Goal: Information Seeking & Learning: Learn about a topic

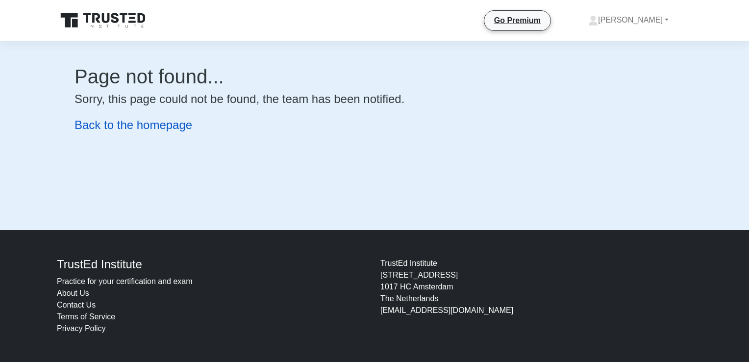
click at [145, 127] on link "Back to the homepage" at bounding box center [134, 124] width 118 height 13
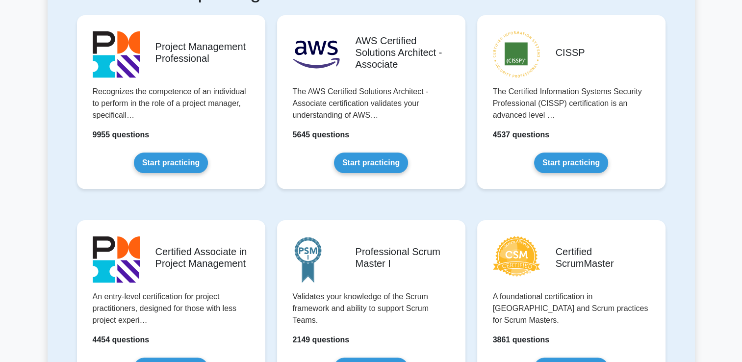
scroll to position [196, 0]
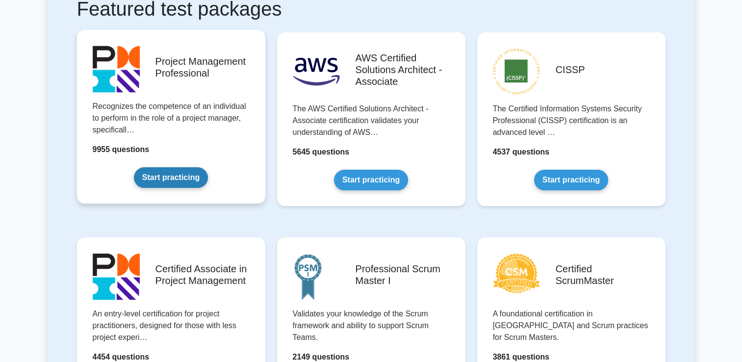
click at [171, 176] on link "Start practicing" at bounding box center [171, 177] width 74 height 21
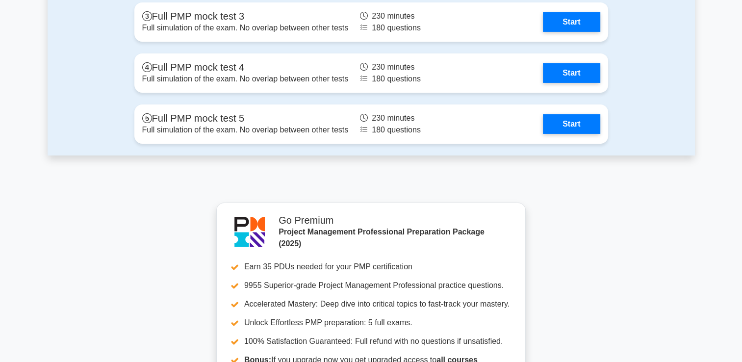
scroll to position [3335, 0]
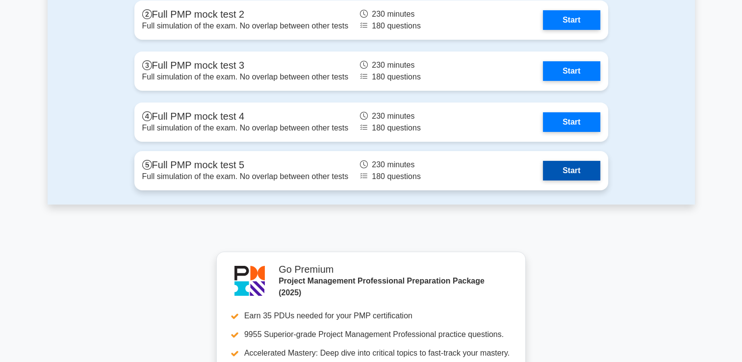
click at [565, 169] on link "Start" at bounding box center [571, 171] width 57 height 20
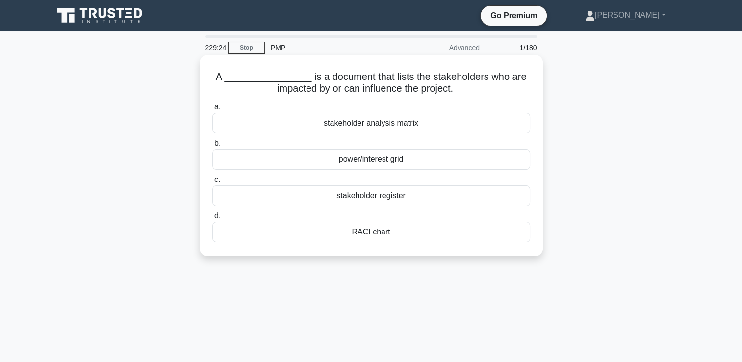
click at [388, 198] on div "stakeholder register" at bounding box center [371, 195] width 318 height 21
click at [212, 183] on input "c. stakeholder register" at bounding box center [212, 180] width 0 height 6
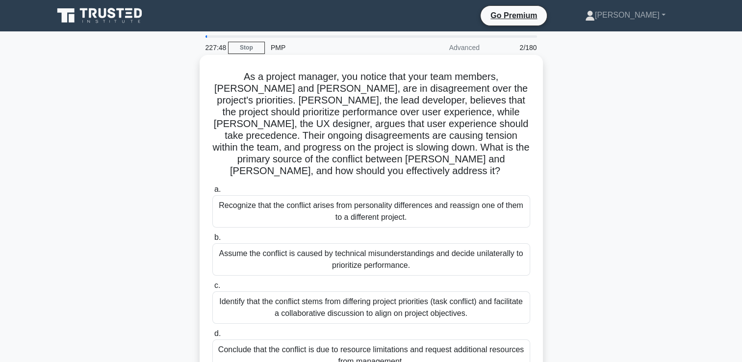
click at [381, 299] on div "Identify that the conflict stems from differing project priorities (task confli…" at bounding box center [371, 307] width 318 height 32
click at [212, 289] on input "c. Identify that the conflict stems from differing project priorities (task con…" at bounding box center [212, 286] width 0 height 6
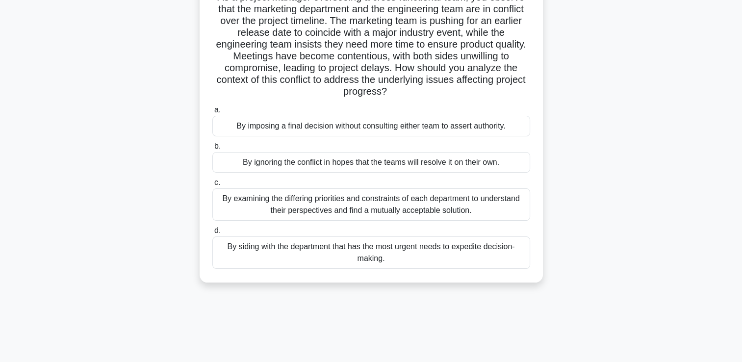
scroll to position [98, 0]
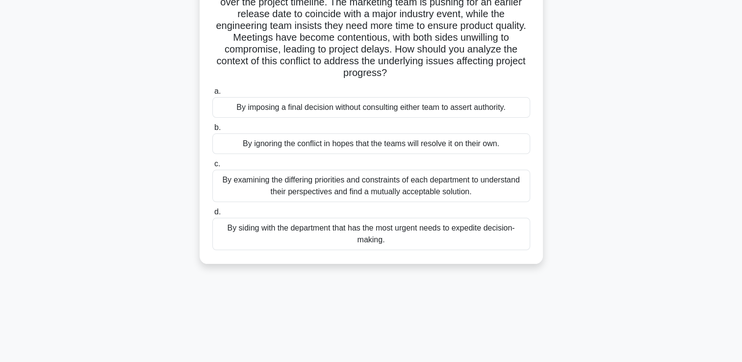
click at [414, 193] on div "By examining the differing priorities and constraints of each department to und…" at bounding box center [371, 186] width 318 height 32
click at [212, 167] on input "c. By examining the differing priorities and constraints of each department to …" at bounding box center [212, 164] width 0 height 6
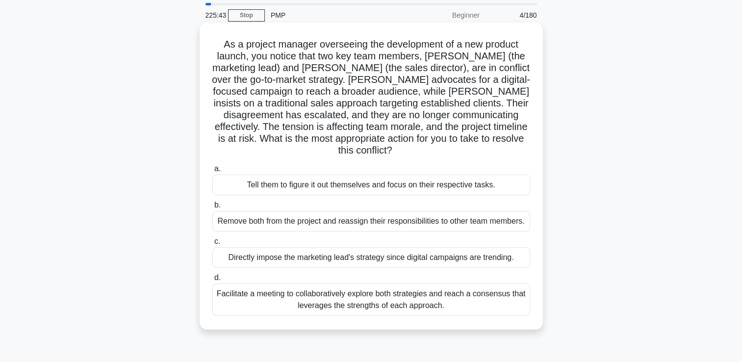
scroll to position [49, 0]
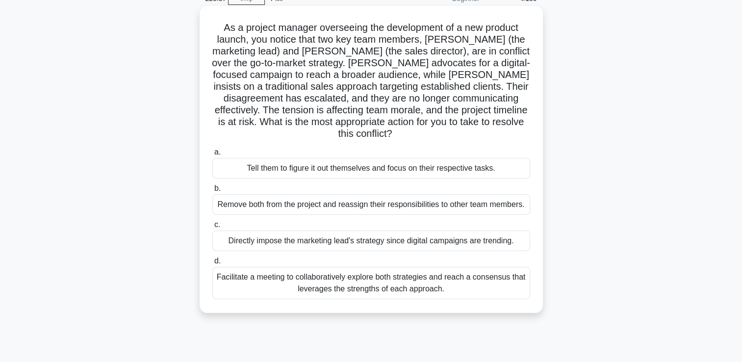
click at [388, 267] on div "Facilitate a meeting to collaboratively explore both strategies and reach a con…" at bounding box center [371, 283] width 318 height 32
click at [212, 264] on input "d. Facilitate a meeting to collaboratively explore both strategies and reach a …" at bounding box center [212, 261] width 0 height 6
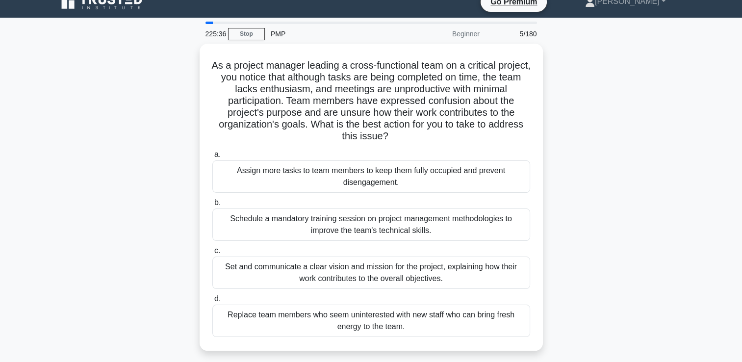
scroll to position [0, 0]
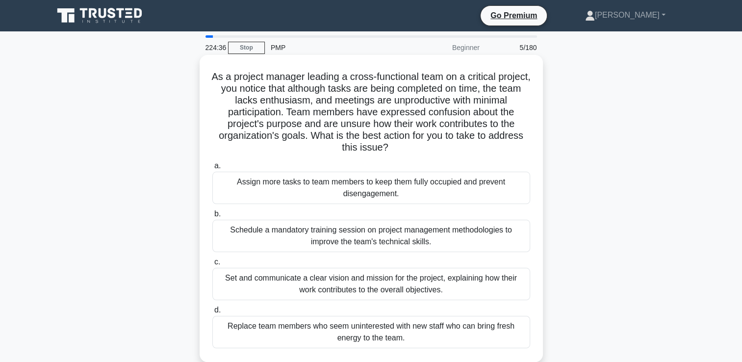
click at [340, 285] on div "Set and communicate a clear vision and mission for the project, explaining how …" at bounding box center [371, 284] width 318 height 32
click at [212, 265] on input "c. Set and communicate a clear vision and mission for the project, explaining h…" at bounding box center [212, 262] width 0 height 6
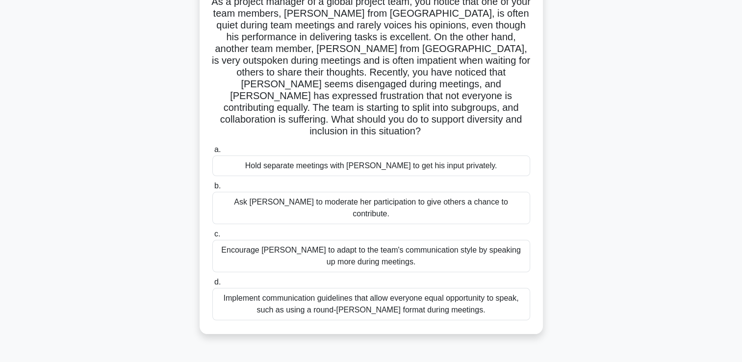
scroll to position [98, 0]
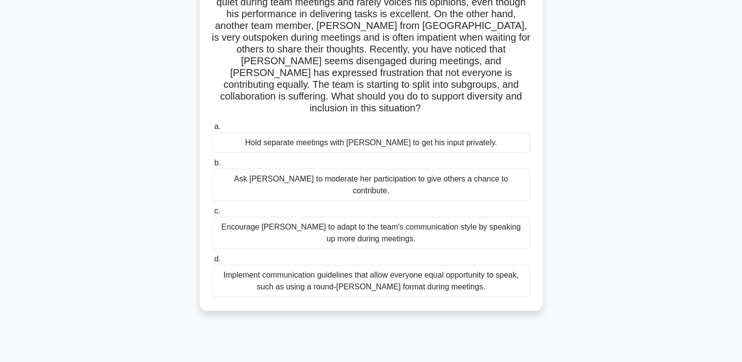
click at [381, 265] on div "Implement communication guidelines that allow everyone equal opportunity to spe…" at bounding box center [371, 281] width 318 height 32
click at [212, 260] on input "d. Implement communication guidelines that allow everyone equal opportunity to …" at bounding box center [212, 259] width 0 height 6
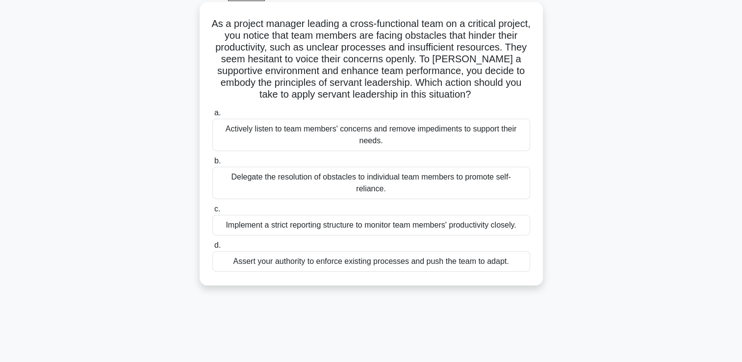
scroll to position [0, 0]
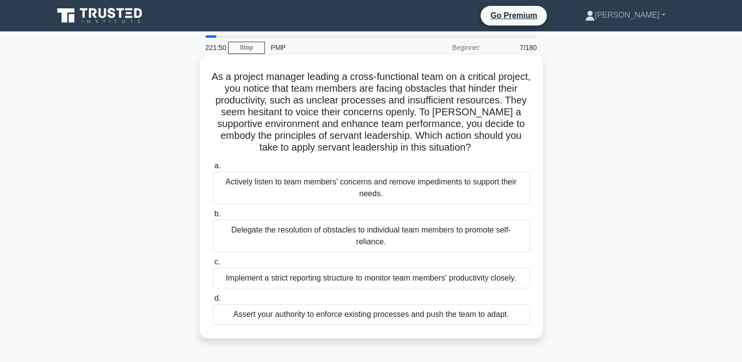
click at [342, 192] on div "Actively listen to team members' concerns and remove impediments to support the…" at bounding box center [371, 188] width 318 height 32
click at [212, 169] on input "a. Actively listen to team members' concerns and remove impediments to support …" at bounding box center [212, 166] width 0 height 6
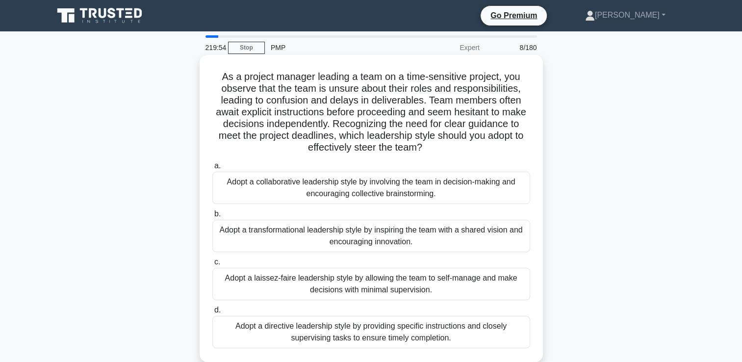
click at [392, 185] on div "Adopt a collaborative leadership style by involving the team in decision-making…" at bounding box center [371, 188] width 318 height 32
click at [212, 169] on input "a. Adopt a collaborative leadership style by involving the team in decision-mak…" at bounding box center [212, 166] width 0 height 6
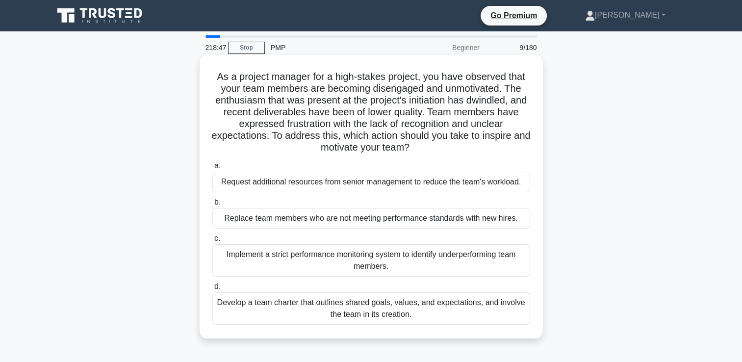
click at [369, 312] on div "Develop a team charter that outlines shared goals, values, and expectations, an…" at bounding box center [371, 308] width 318 height 32
click at [212, 290] on input "d. Develop a team charter that outlines shared goals, values, and expectations,…" at bounding box center [212, 287] width 0 height 6
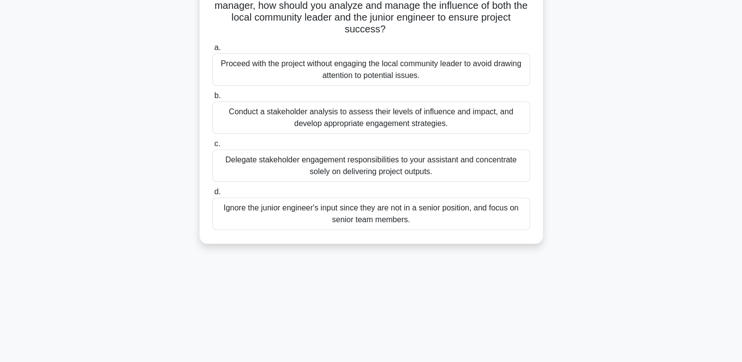
scroll to position [147, 0]
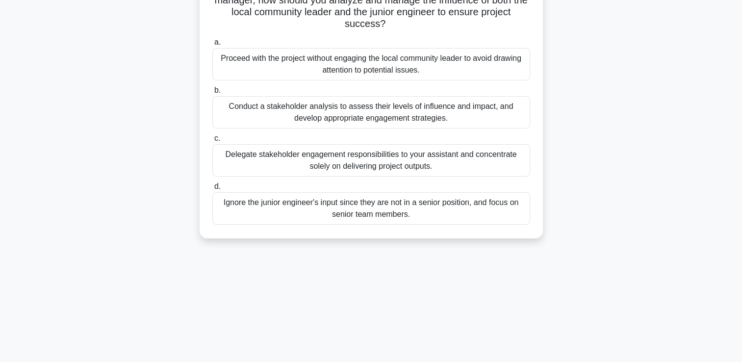
click at [393, 113] on div "Conduct a stakeholder analysis to assess their levels of influence and impact, …" at bounding box center [371, 112] width 318 height 32
click at [212, 94] on input "b. Conduct a stakeholder analysis to assess their levels of influence and impac…" at bounding box center [212, 90] width 0 height 6
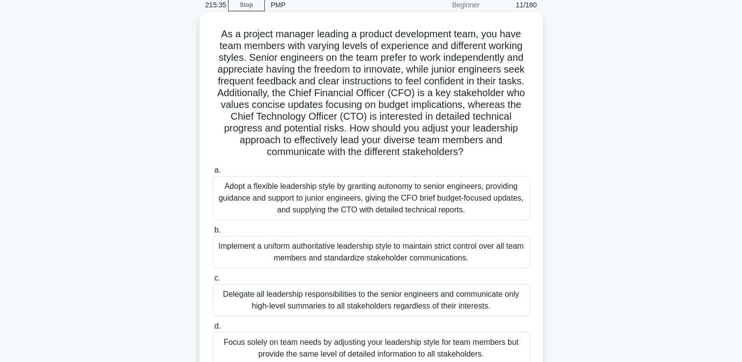
scroll to position [98, 0]
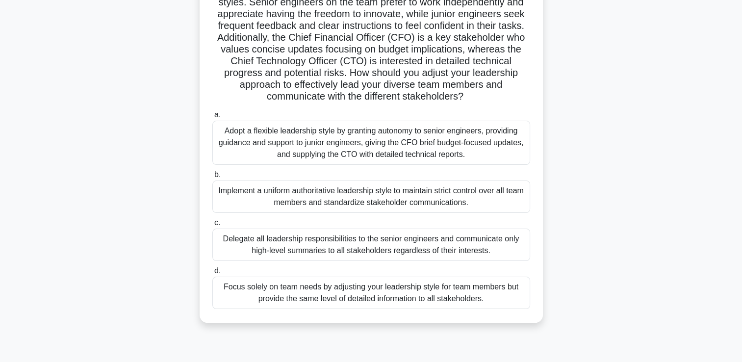
click at [345, 142] on div "Adopt a flexible leadership style by granting autonomy to senior engineers, pro…" at bounding box center [371, 143] width 318 height 44
click at [212, 118] on input "a. Adopt a flexible leadership style by granting autonomy to senior engineers, …" at bounding box center [212, 115] width 0 height 6
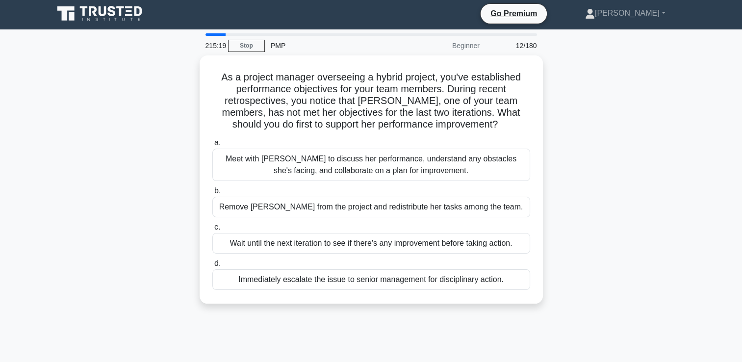
scroll to position [0, 0]
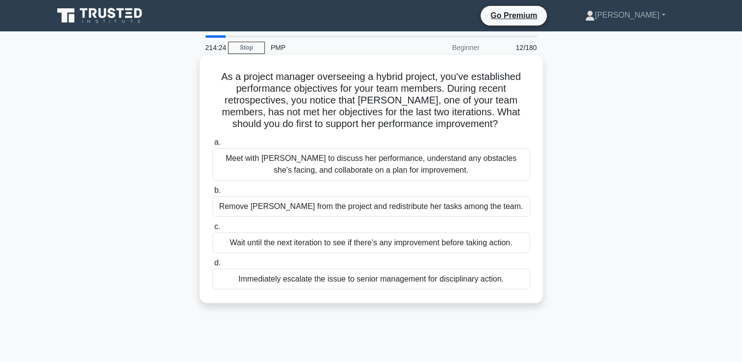
click at [349, 173] on div "Meet with [PERSON_NAME] to discuss her performance, understand any obstacles sh…" at bounding box center [371, 164] width 318 height 32
click at [212, 146] on input "a. Meet with [PERSON_NAME] to discuss her performance, understand any obstacles…" at bounding box center [212, 142] width 0 height 6
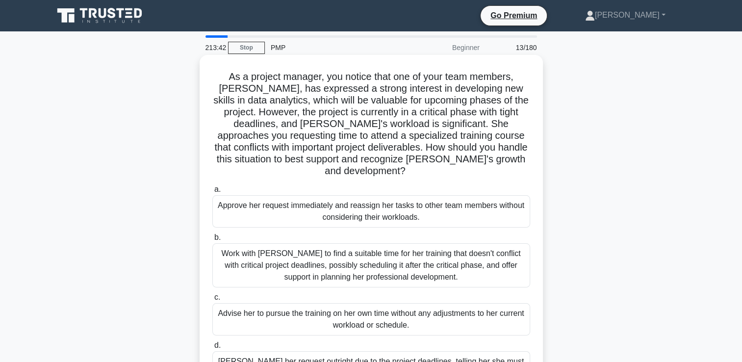
click at [242, 161] on h5 "As a project manager, you notice that one of your team members, [PERSON_NAME], …" at bounding box center [371, 124] width 320 height 107
click at [238, 159] on h5 "As a project manager, you notice that one of your team members, [PERSON_NAME], …" at bounding box center [371, 124] width 320 height 107
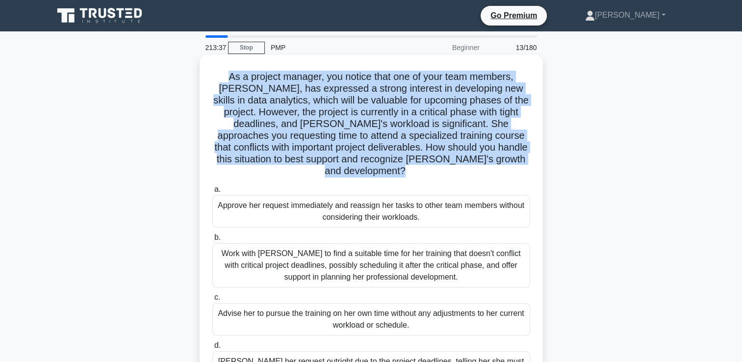
click at [238, 159] on h5 "As a project manager, you notice that one of your team members, [PERSON_NAME], …" at bounding box center [371, 124] width 320 height 107
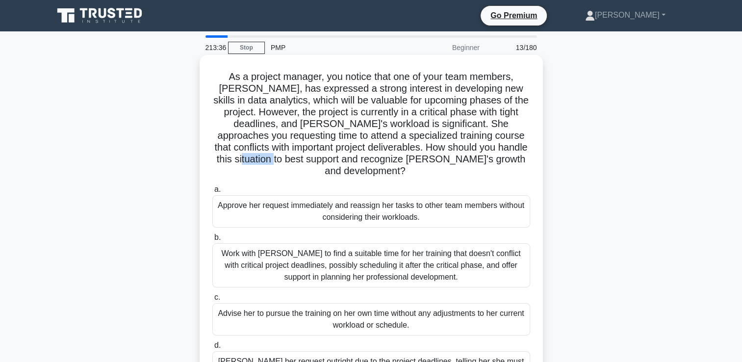
click at [238, 159] on h5 "As a project manager, you notice that one of your team members, [PERSON_NAME], …" at bounding box center [371, 124] width 320 height 107
click at [335, 253] on div "Work with [PERSON_NAME] to find a suitable time for her training that doesn't c…" at bounding box center [371, 265] width 318 height 44
click at [212, 241] on input "b. Work with [PERSON_NAME] to find a suitable time for her training that doesn'…" at bounding box center [212, 237] width 0 height 6
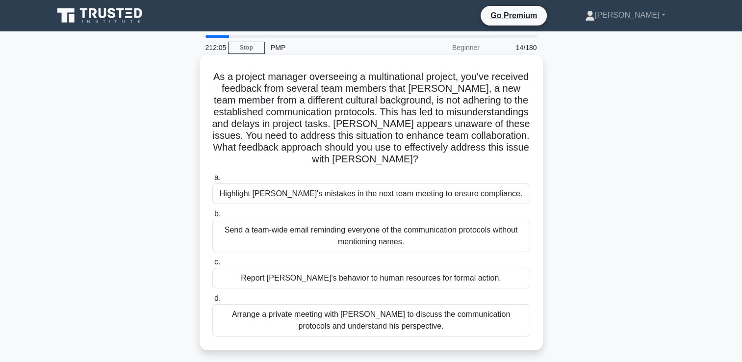
click at [378, 323] on div "Arrange a private meeting with [PERSON_NAME] to discuss the communication proto…" at bounding box center [371, 320] width 318 height 32
click at [212, 302] on input "d. Arrange a private meeting with [PERSON_NAME] to discuss the communication pr…" at bounding box center [212, 298] width 0 height 6
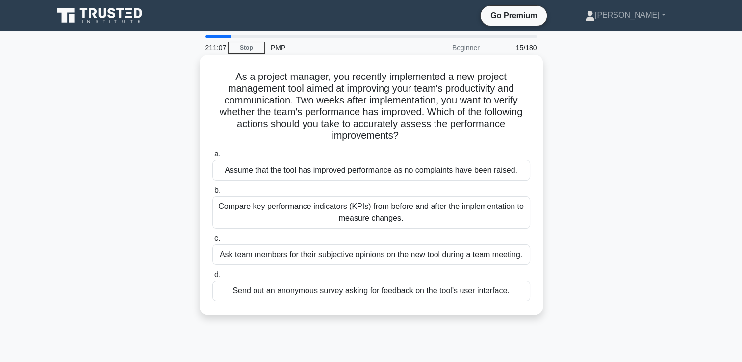
click at [387, 218] on div "Compare key performance indicators (KPIs) from before and after the implementat…" at bounding box center [371, 212] width 318 height 32
click at [212, 194] on input "b. Compare key performance indicators (KPIs) from before and after the implemen…" at bounding box center [212, 190] width 0 height 6
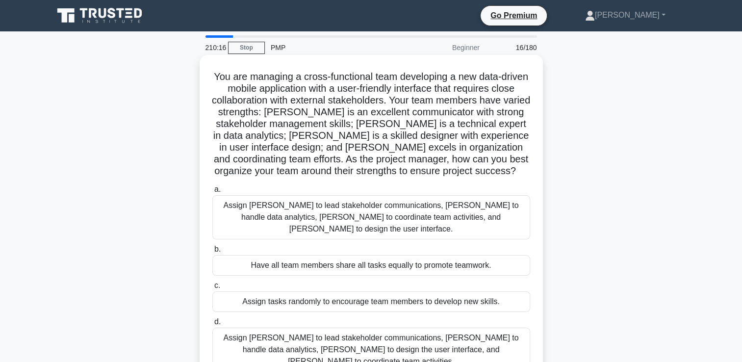
click at [330, 90] on h5 "You are managing a cross-functional team developing a new data-driven mobile ap…" at bounding box center [371, 124] width 320 height 107
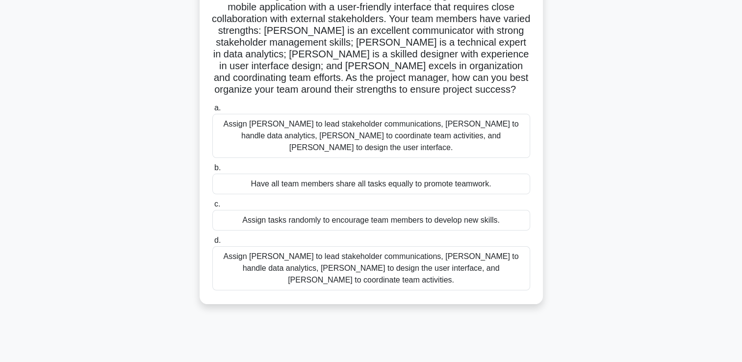
scroll to position [98, 0]
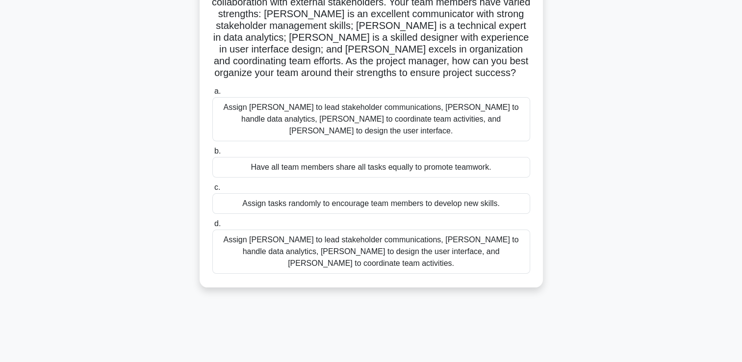
click at [324, 232] on div "Assign [PERSON_NAME] to lead stakeholder communications, [PERSON_NAME] to handl…" at bounding box center [371, 252] width 318 height 44
click at [212, 227] on input "d. Assign [PERSON_NAME] to lead stakeholder communications, [PERSON_NAME] to ha…" at bounding box center [212, 224] width 0 height 6
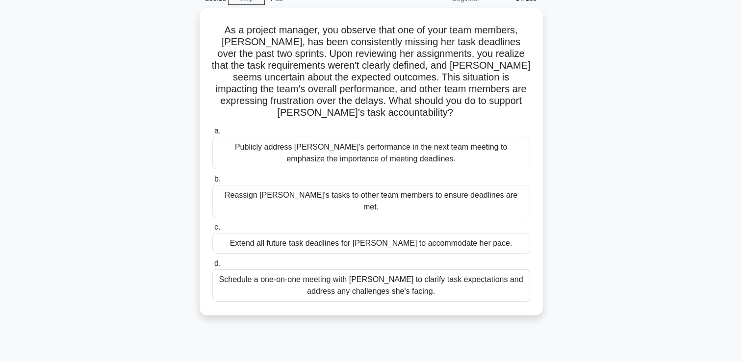
scroll to position [0, 0]
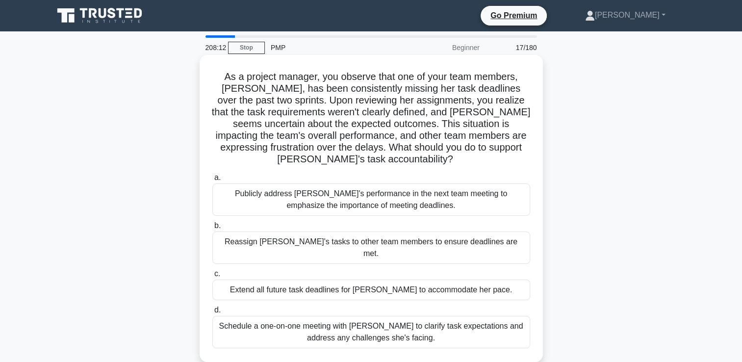
click at [402, 318] on div "Schedule a one-on-one meeting with [PERSON_NAME] to clarify task expectations a…" at bounding box center [371, 332] width 318 height 32
click at [212, 313] on input "d. Schedule a one-on-one meeting with [PERSON_NAME] to clarify task expectation…" at bounding box center [212, 310] width 0 height 6
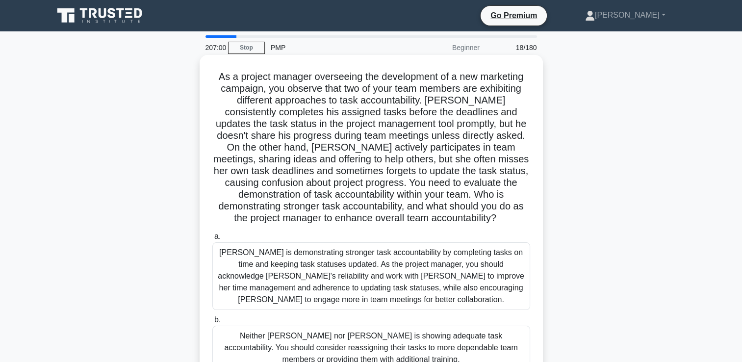
click at [303, 224] on h5 "As a project manager overseeing the development of a new marketing campaign, yo…" at bounding box center [371, 148] width 320 height 154
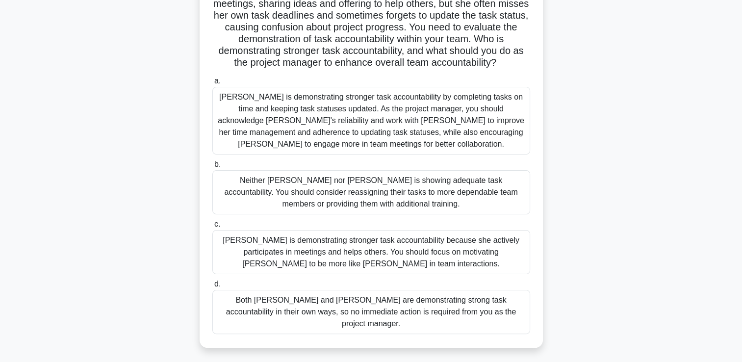
scroll to position [168, 0]
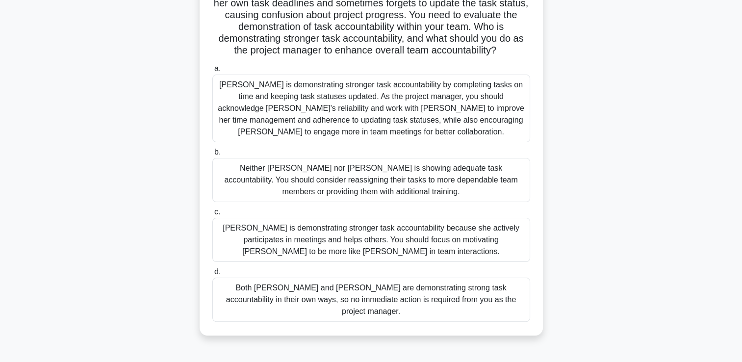
click at [325, 98] on div "[PERSON_NAME] is demonstrating stronger task accountability by completing tasks…" at bounding box center [371, 109] width 318 height 68
click at [212, 72] on input "[PERSON_NAME] is demonstrating stronger task accountability by completing tasks…" at bounding box center [212, 69] width 0 height 6
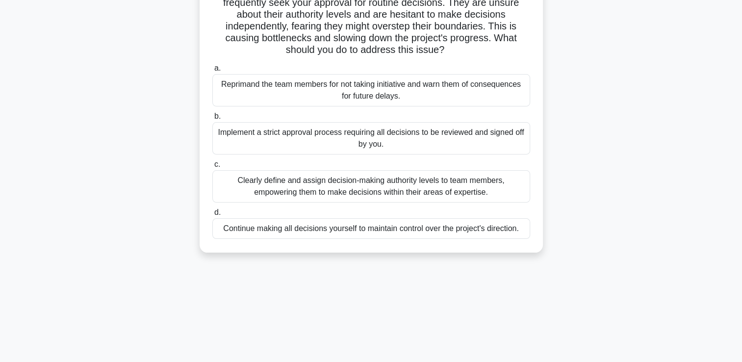
scroll to position [98, 0]
click at [374, 187] on div "Clearly define and assign decision-making authority levels to team members, emp…" at bounding box center [371, 186] width 318 height 32
click at [212, 167] on input "c. Clearly define and assign decision-making authority levels to team members, …" at bounding box center [212, 164] width 0 height 6
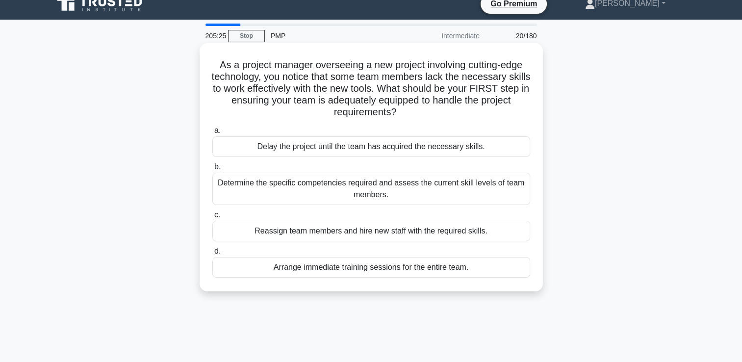
scroll to position [0, 0]
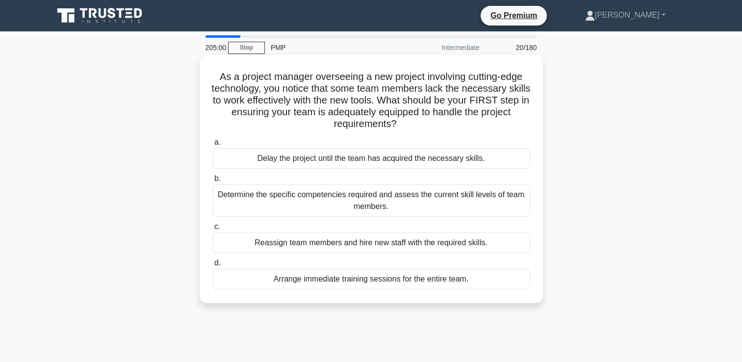
click at [381, 205] on div "Determine the specific competencies required and assess the current skill level…" at bounding box center [371, 200] width 318 height 32
click at [212, 182] on input "b. Determine the specific competencies required and assess the current skill le…" at bounding box center [212, 179] width 0 height 6
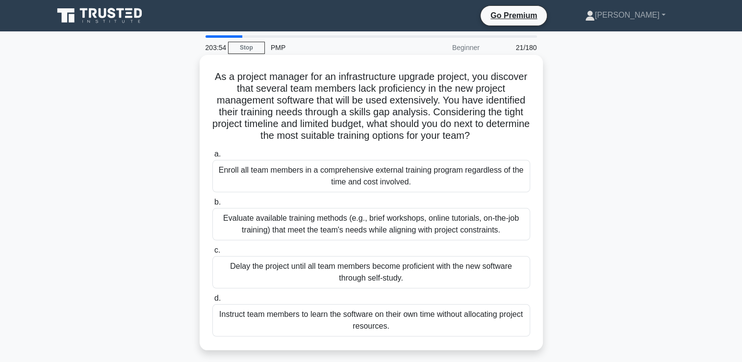
click at [295, 224] on div "Evaluate available training methods (e.g., brief workshops, online tutorials, o…" at bounding box center [371, 224] width 318 height 32
click at [212, 206] on input "b. Evaluate available training methods (e.g., brief workshops, online tutorials…" at bounding box center [212, 202] width 0 height 6
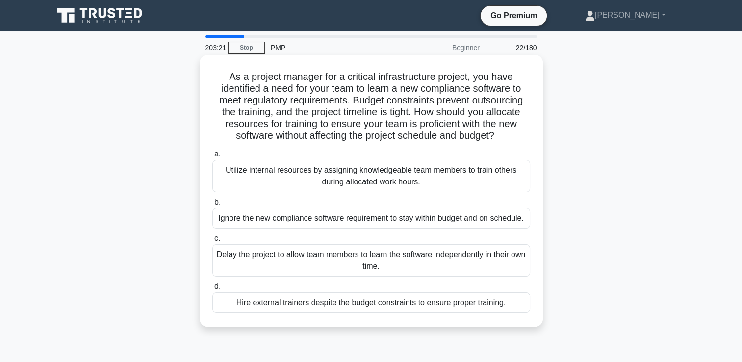
click at [230, 256] on div "Delay the project to allow team members to learn the software independently in …" at bounding box center [371, 260] width 318 height 32
click at [212, 242] on input "[PERSON_NAME] the project to allow team members to learn the software independe…" at bounding box center [212, 238] width 0 height 6
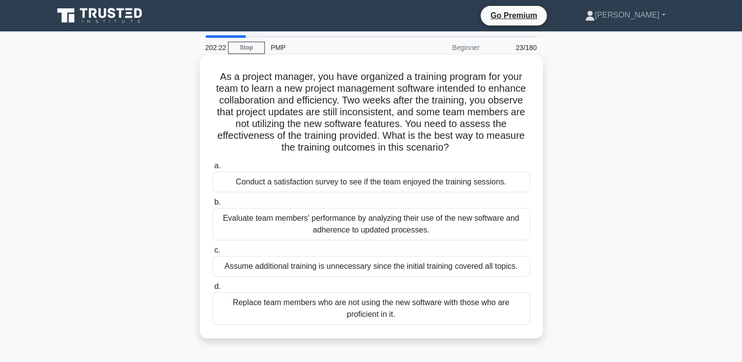
click at [420, 229] on div "Evaluate team members' performance by analyzing their use of the new software a…" at bounding box center [371, 224] width 318 height 32
click at [212, 206] on input "b. Evaluate team members' performance by analyzing their use of the new softwar…" at bounding box center [212, 202] width 0 height 6
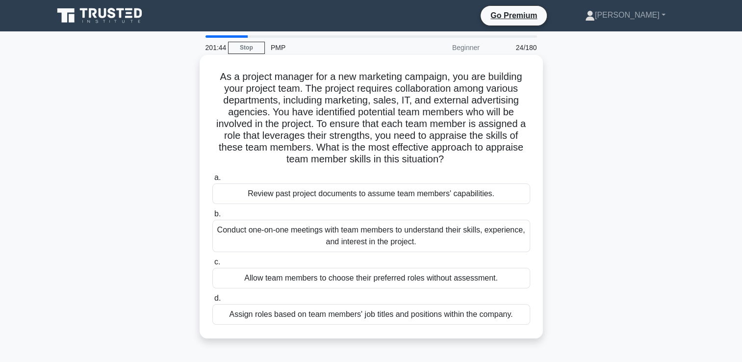
click at [388, 241] on div "Conduct one-on-one meetings with team members to understand their skills, exper…" at bounding box center [371, 236] width 318 height 32
click at [212, 217] on input "b. Conduct one-on-one meetings with team members to understand their skills, ex…" at bounding box center [212, 214] width 0 height 6
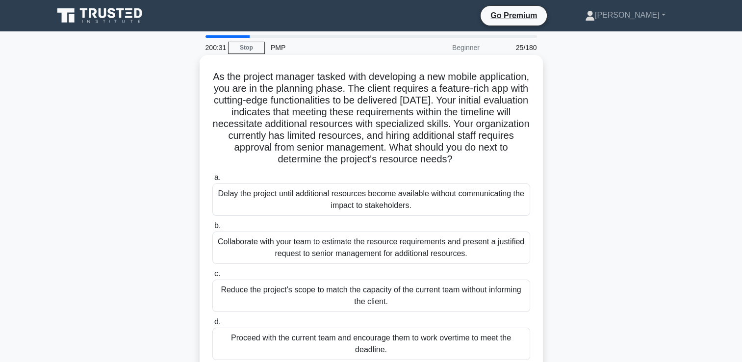
click at [349, 245] on div "Collaborate with your team to estimate the resource requirements and present a …" at bounding box center [371, 248] width 318 height 32
click at [212, 229] on input "b. Collaborate with your team to estimate the resource requirements and present…" at bounding box center [212, 226] width 0 height 6
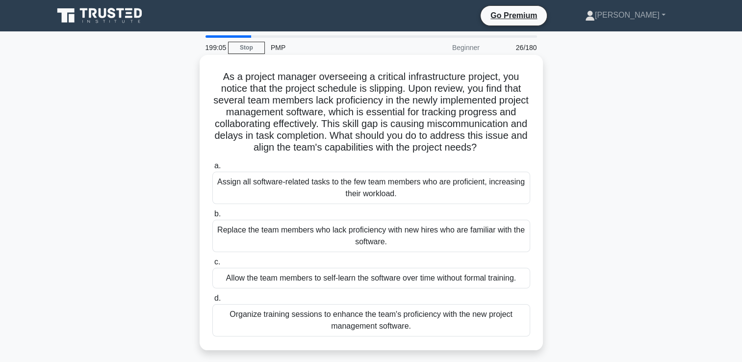
click at [390, 329] on div "Organize training sessions to enhance the team's proficiency with the new proje…" at bounding box center [371, 320] width 318 height 32
click at [212, 302] on input "d. Organize training sessions to enhance the team's proficiency with the new pr…" at bounding box center [212, 298] width 0 height 6
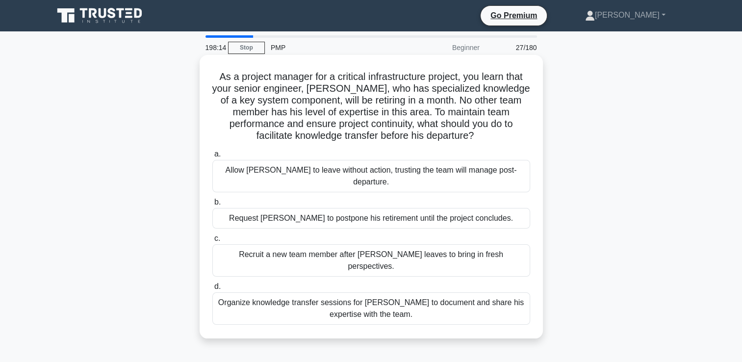
click at [312, 292] on div "Organize knowledge transfer sessions for [PERSON_NAME] to document and share hi…" at bounding box center [371, 308] width 318 height 32
click at [212, 285] on input "d. Organize knowledge transfer sessions for [PERSON_NAME] to document and share…" at bounding box center [212, 287] width 0 height 6
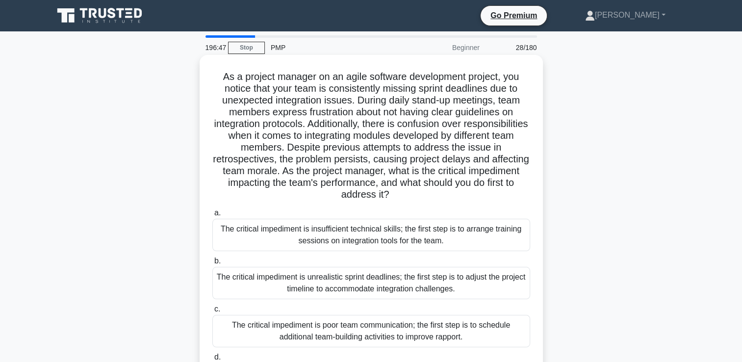
click at [411, 199] on h5 "As a project manager on an agile software development project, you notice that …" at bounding box center [371, 136] width 320 height 130
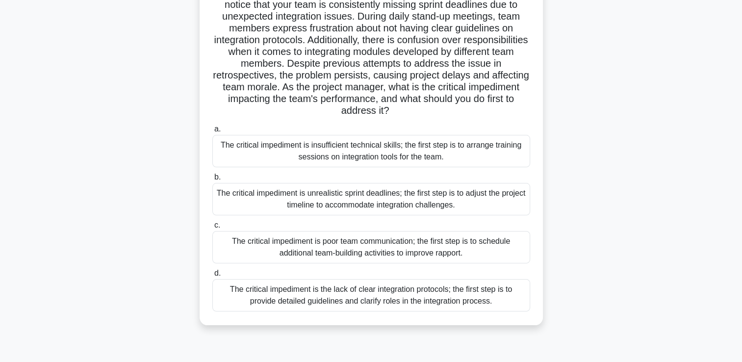
scroll to position [98, 0]
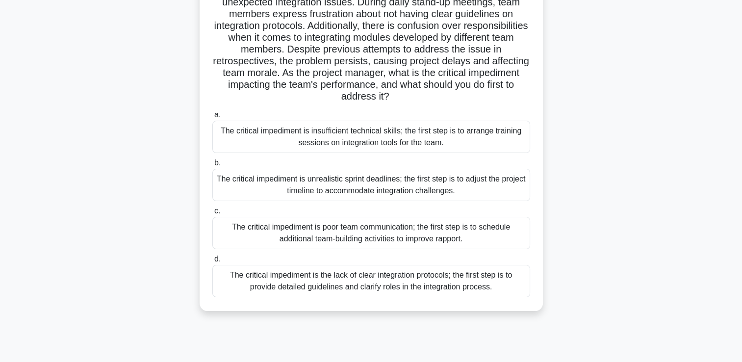
click at [391, 282] on div "The critical impediment is the lack of clear integration protocols; the first s…" at bounding box center [371, 281] width 318 height 32
click at [212, 262] on input "d. The critical impediment is the lack of clear integration protocols; the firs…" at bounding box center [212, 259] width 0 height 6
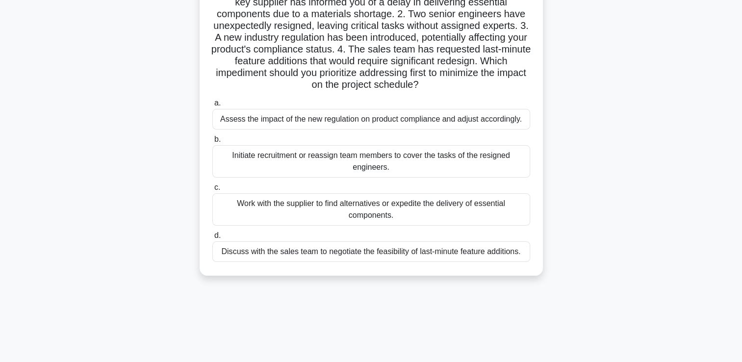
click at [388, 165] on div "Initiate recruitment or reassign team members to cover the tasks of the resigne…" at bounding box center [371, 161] width 318 height 32
click at [212, 143] on input "b. Initiate recruitment or reassign team members to cover the tasks of the resi…" at bounding box center [212, 139] width 0 height 6
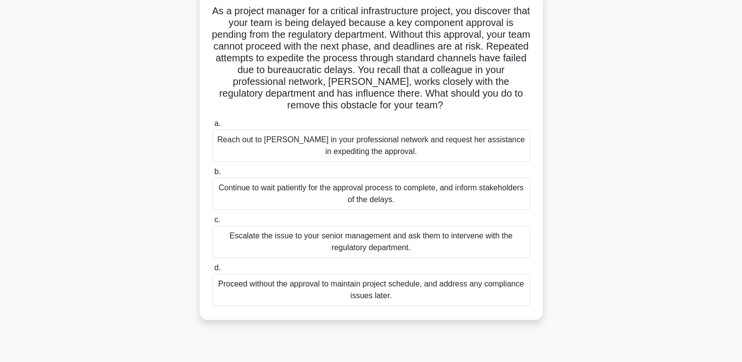
scroll to position [49, 0]
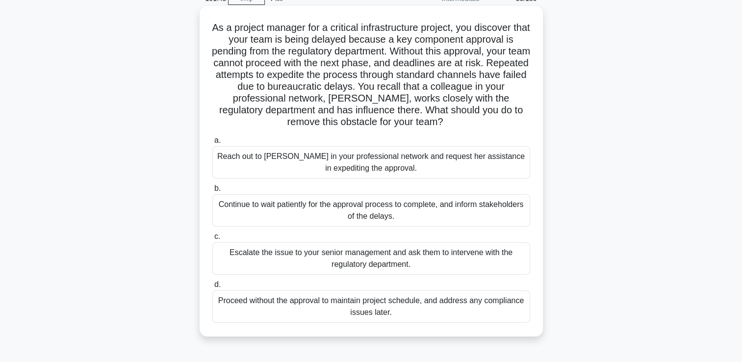
click at [355, 159] on div "Reach out to [PERSON_NAME] in your professional network and request her assista…" at bounding box center [371, 162] width 318 height 32
click at [212, 144] on input "a. Reach out to [PERSON_NAME] in your professional network and request her assi…" at bounding box center [212, 140] width 0 height 6
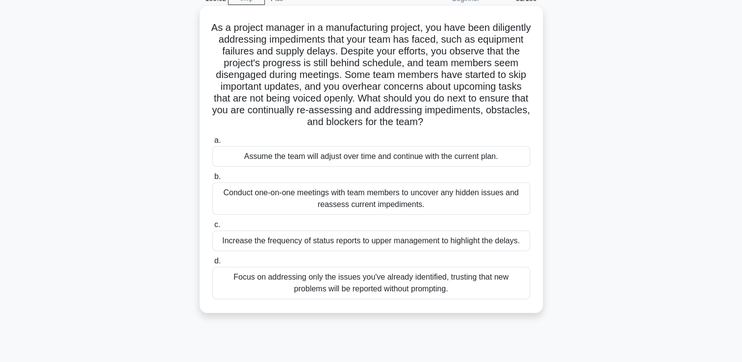
click at [398, 207] on div "Conduct one-on-one meetings with team members to uncover any hidden issues and …" at bounding box center [371, 198] width 318 height 32
click at [212, 180] on input "b. Conduct one-on-one meetings with team members to uncover any hidden issues a…" at bounding box center [212, 177] width 0 height 6
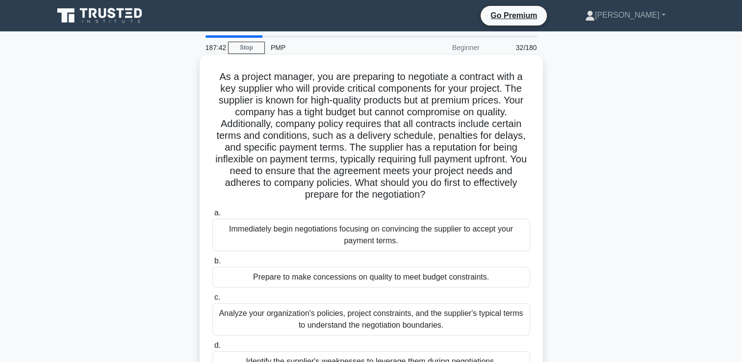
scroll to position [98, 0]
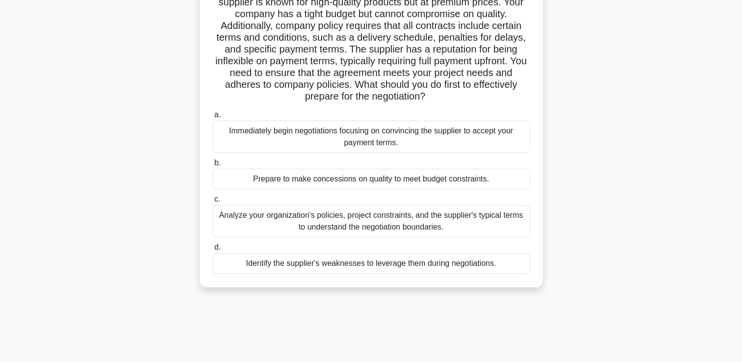
click at [377, 219] on div "Analyze your organization's policies, project constraints, and the supplier's t…" at bounding box center [371, 221] width 318 height 32
click at [212, 203] on input "c. Analyze your organization's policies, project constraints, and the supplier'…" at bounding box center [212, 199] width 0 height 6
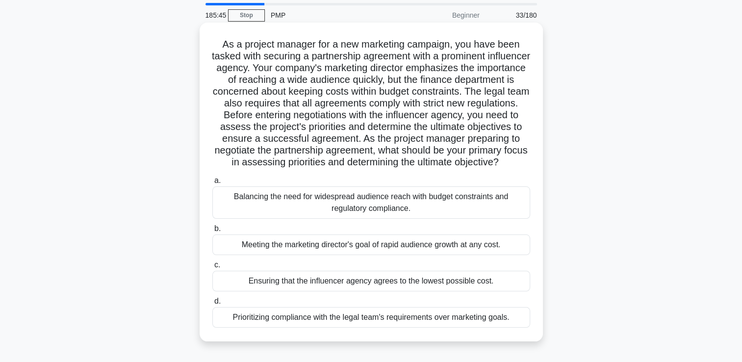
scroll to position [49, 0]
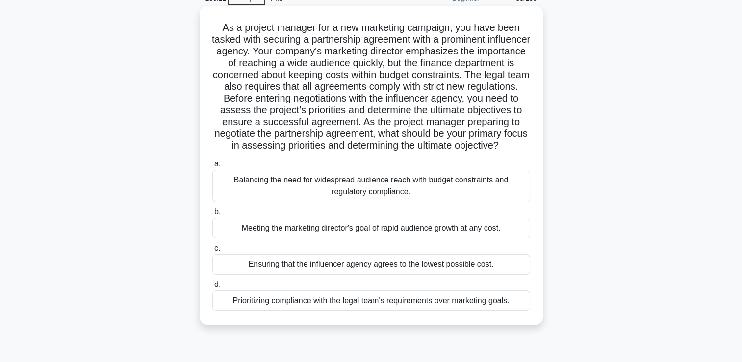
click at [346, 199] on div "Balancing the need for widespread audience reach with budget constraints and re…" at bounding box center [371, 186] width 318 height 32
click at [212, 167] on input "a. Balancing the need for widespread audience reach with budget constraints and…" at bounding box center [212, 164] width 0 height 6
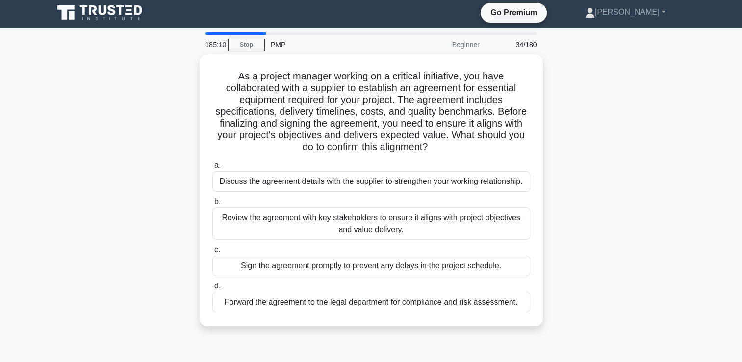
scroll to position [0, 0]
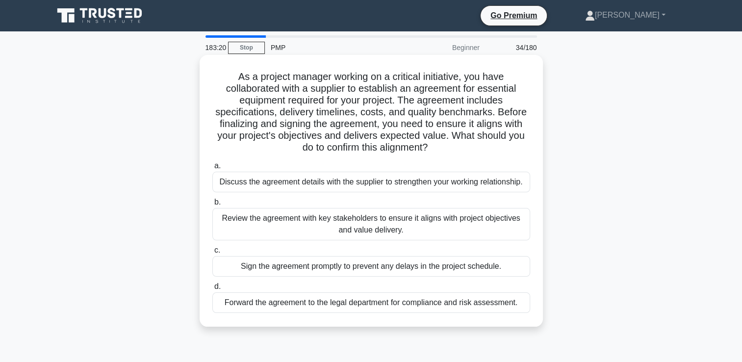
click at [360, 225] on div "Review the agreement with key stakeholders to ensure it aligns with project obj…" at bounding box center [371, 224] width 318 height 32
click at [212, 206] on input "b. Review the agreement with key stakeholders to ensure it aligns with project …" at bounding box center [212, 202] width 0 height 6
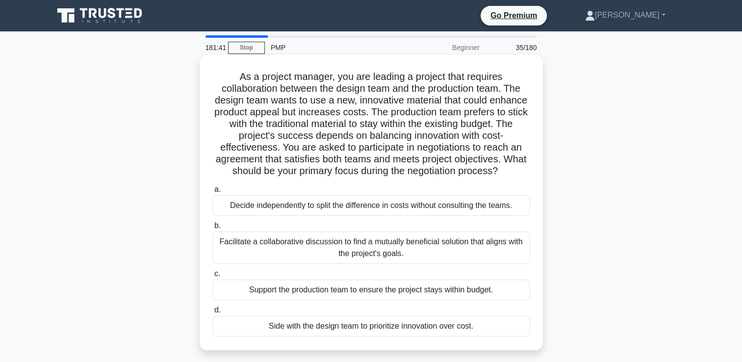
click at [347, 253] on div "Facilitate a collaborative discussion to find a mutually beneficial solution th…" at bounding box center [371, 248] width 318 height 32
click at [212, 229] on input "b. Facilitate a collaborative discussion to find a mutually beneficial solution…" at bounding box center [212, 226] width 0 height 6
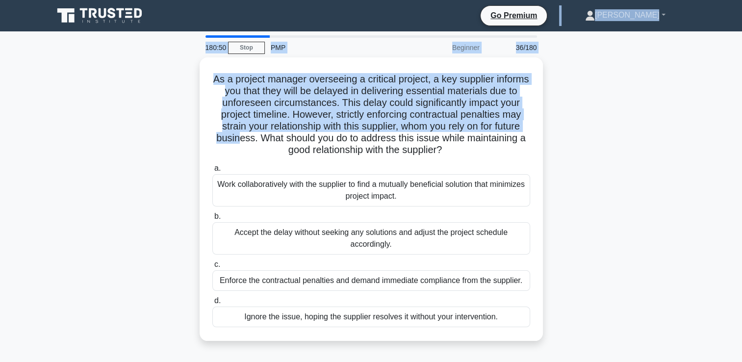
drag, startPoint x: 285, startPoint y: 132, endPoint x: 85, endPoint y: -7, distance: 244.1
click at [85, 0] on html "Go Premium [PERSON_NAME]" at bounding box center [371, 265] width 742 height 530
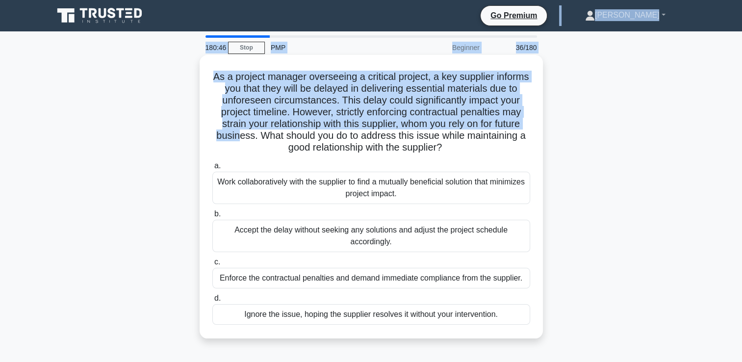
click at [288, 89] on h5 "As a project manager overseeing a critical project, a key supplier informs you …" at bounding box center [371, 112] width 320 height 83
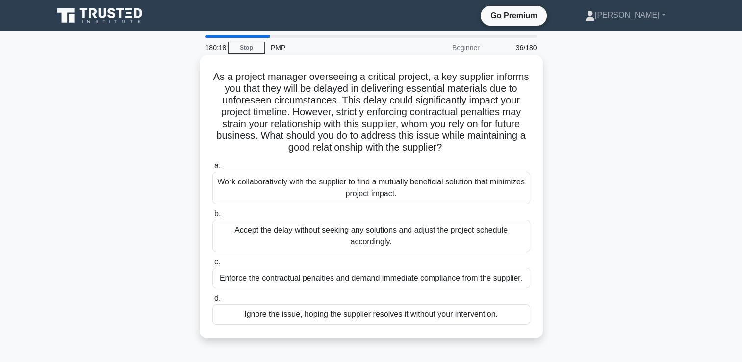
click at [330, 191] on div "Work collaboratively with the supplier to find a mutually beneficial solution t…" at bounding box center [371, 188] width 318 height 32
click at [212, 169] on input "a. Work collaboratively with the supplier to find a mutually beneficial solutio…" at bounding box center [212, 166] width 0 height 6
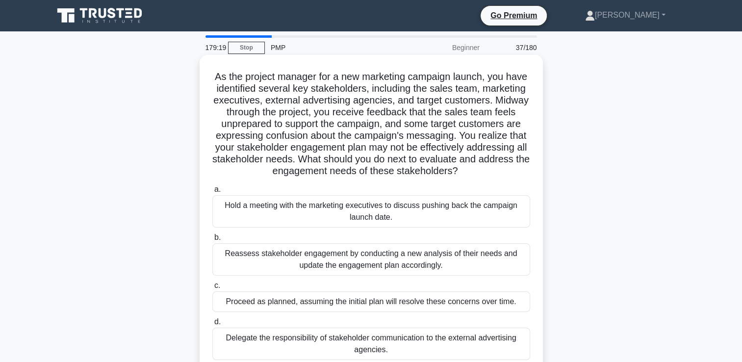
click at [340, 117] on h5 "As the project manager for a new marketing campaign launch, you have identified…" at bounding box center [371, 124] width 320 height 107
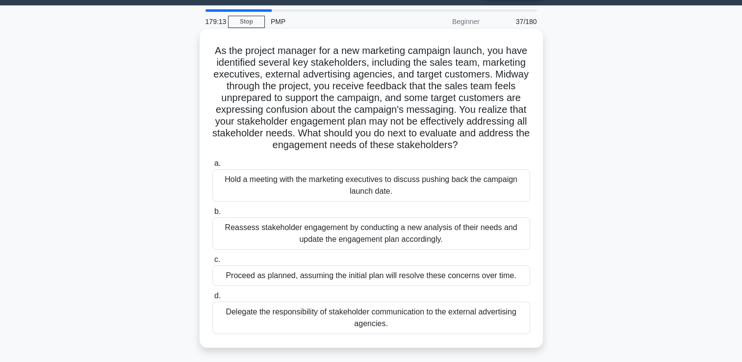
scroll to position [98, 0]
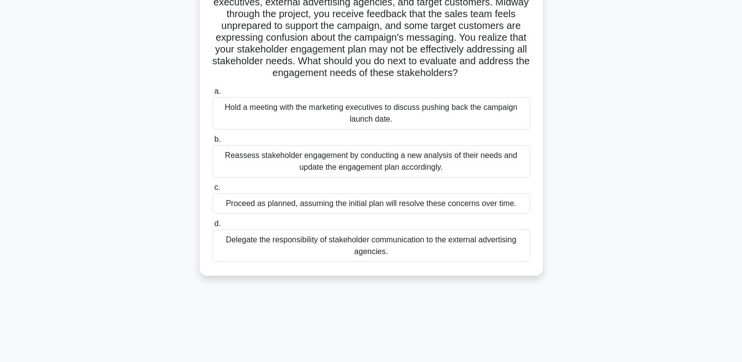
click at [288, 178] on div "Reassess stakeholder engagement by conducting a new analysis of their needs and…" at bounding box center [371, 161] width 318 height 32
click at [212, 143] on input "b. Reassess stakeholder engagement by conducting a new analysis of their needs …" at bounding box center [212, 139] width 0 height 6
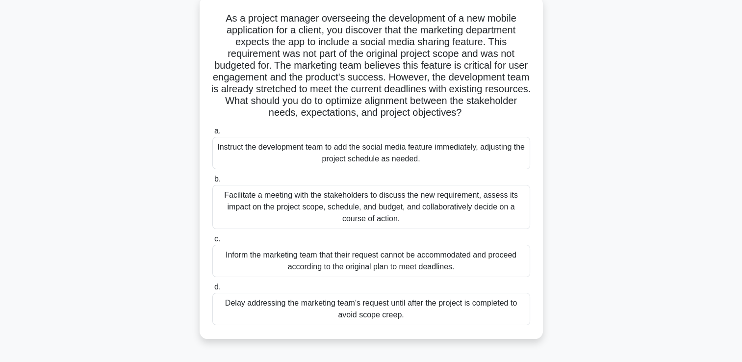
scroll to position [0, 0]
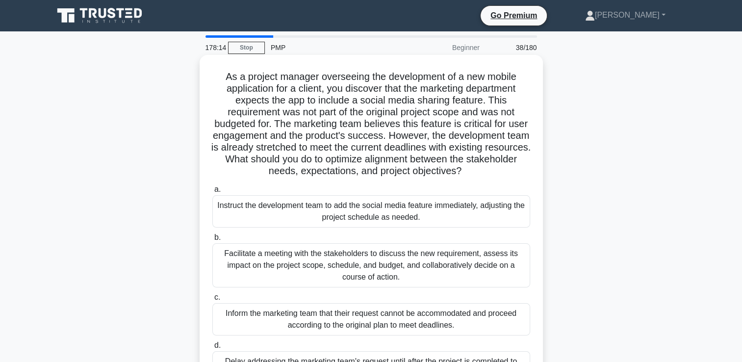
click at [371, 136] on h5 "As a project manager overseeing the development of a new mobile application for…" at bounding box center [371, 124] width 320 height 107
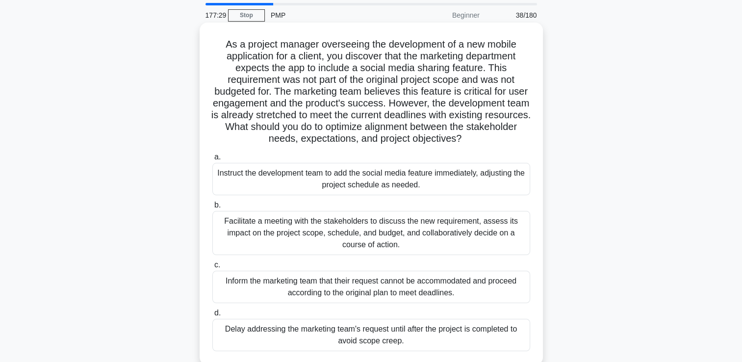
scroll to position [49, 0]
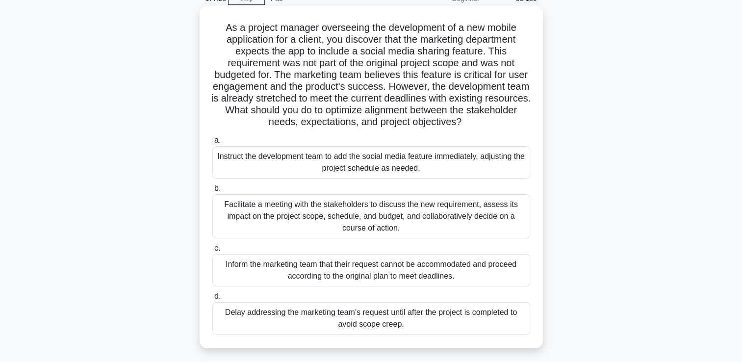
click at [314, 206] on div "Facilitate a meeting with the stakeholders to discuss the new requirement, asse…" at bounding box center [371, 216] width 318 height 44
click at [212, 192] on input "b. Facilitate a meeting with the stakeholders to discuss the new requirement, a…" at bounding box center [212, 188] width 0 height 6
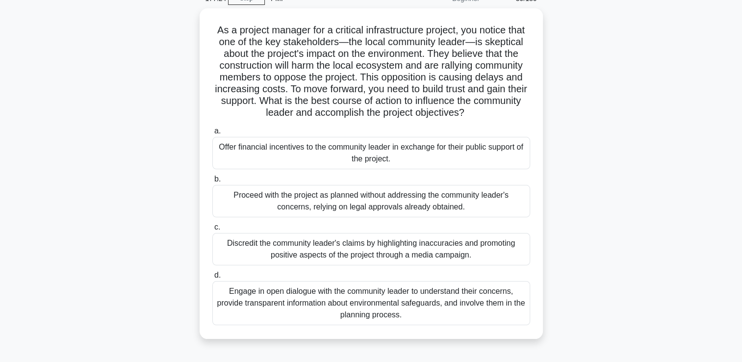
scroll to position [0, 0]
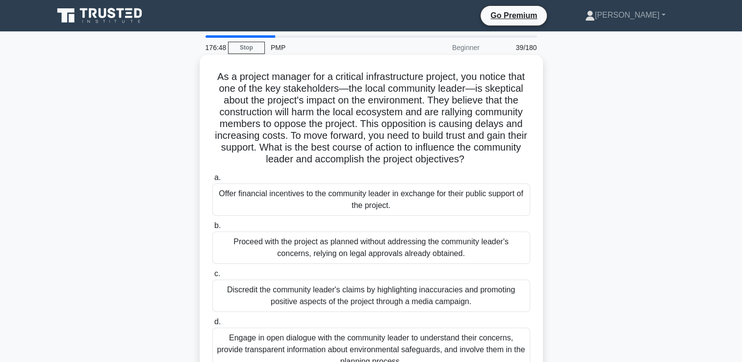
click at [338, 352] on div "Engage in open dialogue with the community leader to understand their concerns,…" at bounding box center [371, 350] width 318 height 44
click at [212, 325] on input "d. Engage in open dialogue with the community leader to understand their concer…" at bounding box center [212, 322] width 0 height 6
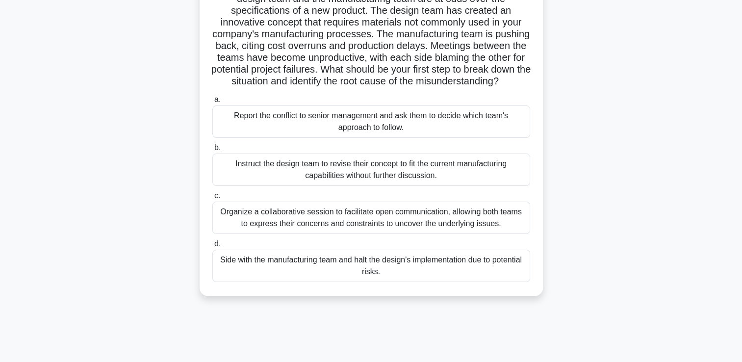
scroll to position [98, 0]
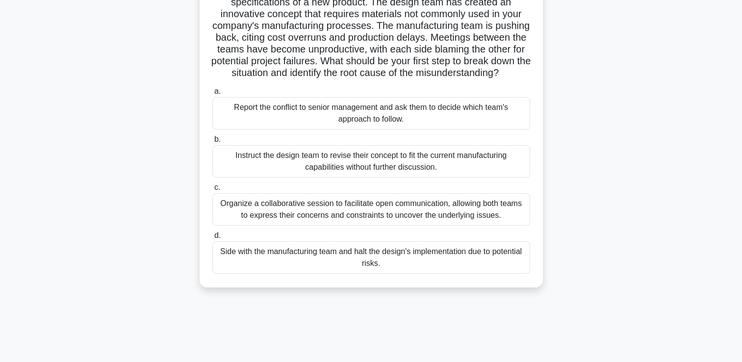
click at [438, 221] on div "Organize a collaborative session to facilitate open communication, allowing bot…" at bounding box center [371, 209] width 318 height 32
click at [212, 191] on input "c. Organize a collaborative session to facilitate open communication, allowing …" at bounding box center [212, 187] width 0 height 6
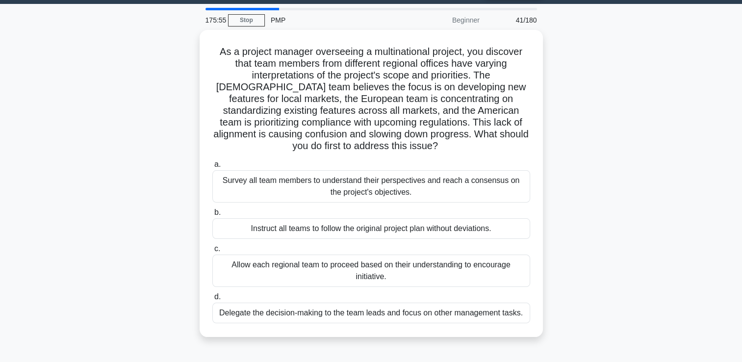
scroll to position [0, 0]
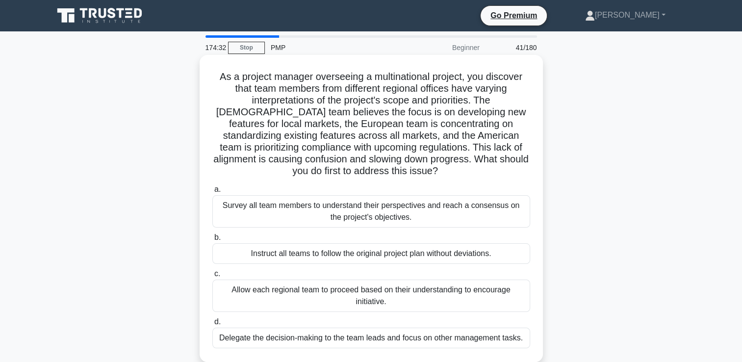
click at [360, 209] on div "Survey all team members to understand their perspectives and reach a consensus …" at bounding box center [371, 211] width 318 height 32
click at [212, 193] on input "a. Survey all team members to understand their perspectives and reach a consens…" at bounding box center [212, 189] width 0 height 6
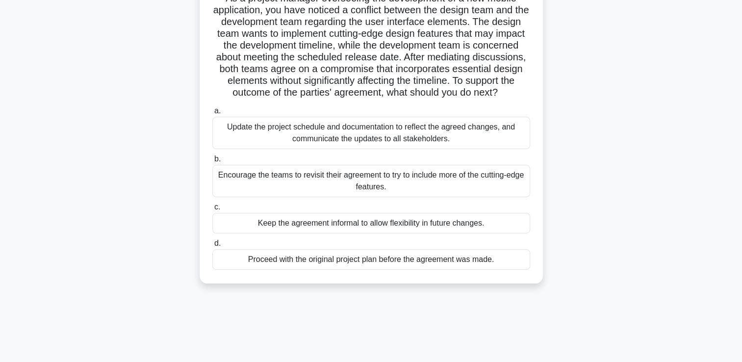
scroll to position [21, 0]
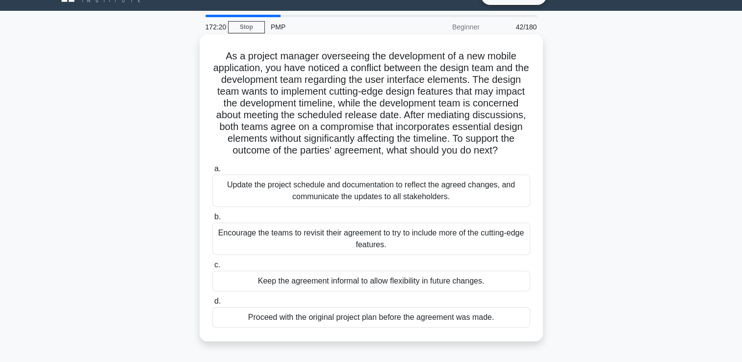
click at [314, 201] on div "Update the project schedule and documentation to reflect the agreed changes, an…" at bounding box center [371, 191] width 318 height 32
click at [212, 172] on input "a. Update the project schedule and documentation to reflect the agreed changes,…" at bounding box center [212, 169] width 0 height 6
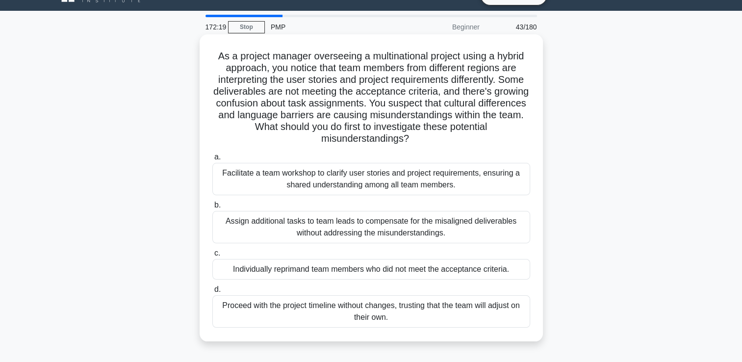
scroll to position [0, 0]
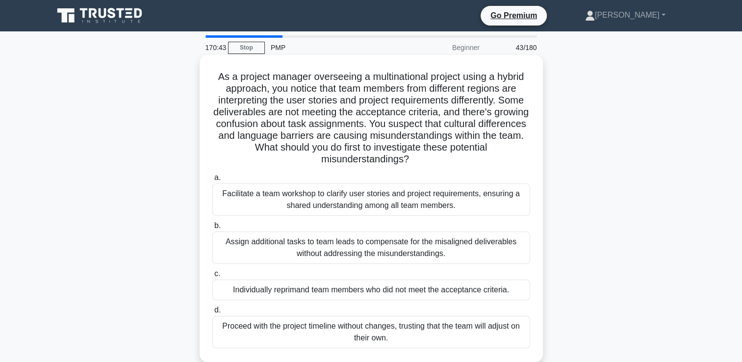
click at [323, 198] on div "Facilitate a team workshop to clarify user stories and project requirements, en…" at bounding box center [371, 199] width 318 height 32
click at [212, 181] on input "a. Facilitate a team workshop to clarify user stories and project requirements,…" at bounding box center [212, 178] width 0 height 6
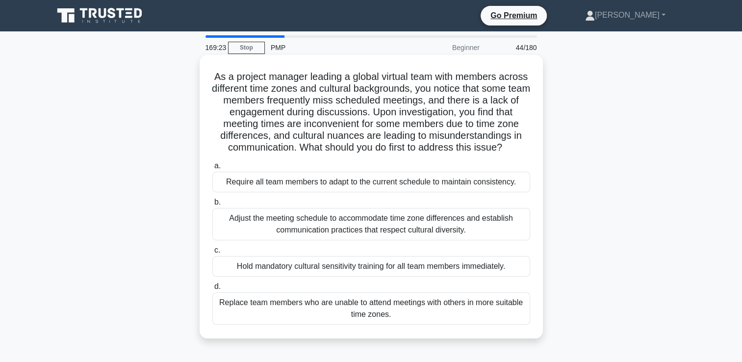
click at [364, 235] on div "Adjust the meeting schedule to accommodate time zone differences and establish …" at bounding box center [371, 224] width 318 height 32
click at [212, 206] on input "b. Adjust the meeting schedule to accommodate time zone differences and establi…" at bounding box center [212, 202] width 0 height 6
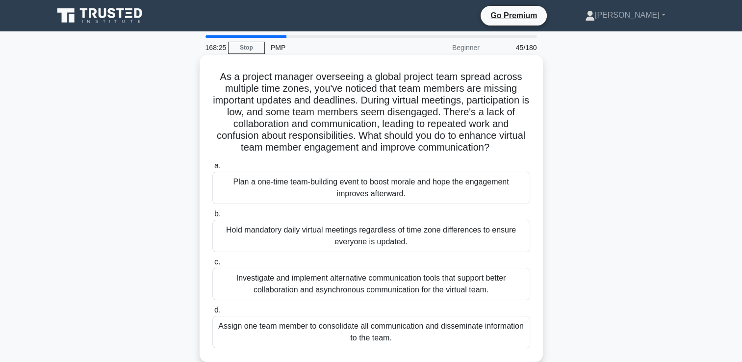
click at [401, 283] on div "Investigate and implement alternative communication tools that support better c…" at bounding box center [371, 284] width 318 height 32
click at [212, 265] on input "c. Investigate and implement alternative communication tools that support bette…" at bounding box center [212, 262] width 0 height 6
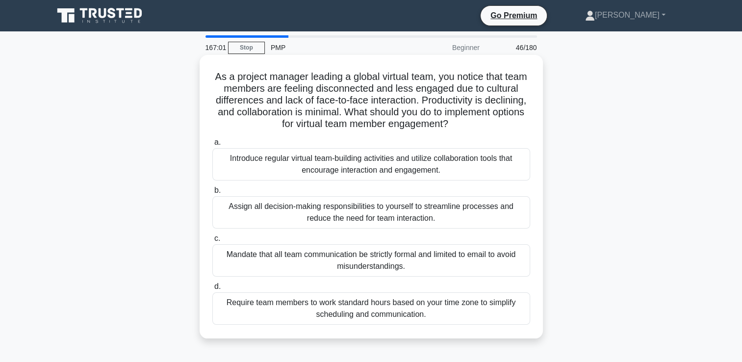
click at [386, 168] on div "Introduce regular virtual team-building activities and utilize collaboration to…" at bounding box center [371, 164] width 318 height 32
click at [212, 146] on input "a. Introduce regular virtual team-building activities and utilize collaboration…" at bounding box center [212, 142] width 0 height 6
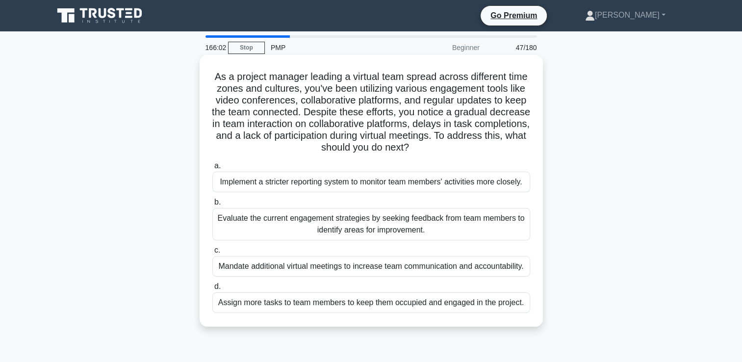
click at [370, 231] on div "Evaluate the current engagement strategies by seeking feedback from team member…" at bounding box center [371, 224] width 318 height 32
click at [212, 206] on input "b. Evaluate the current engagement strategies by seeking feedback from team mem…" at bounding box center [212, 202] width 0 height 6
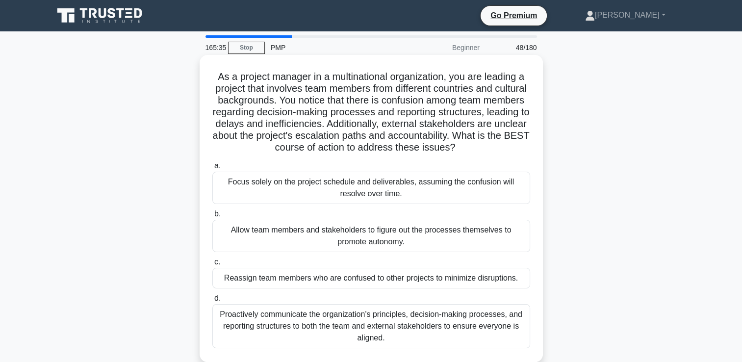
click at [292, 149] on h5 "As a project manager in a multinational organization, you are leading a project…" at bounding box center [371, 112] width 320 height 83
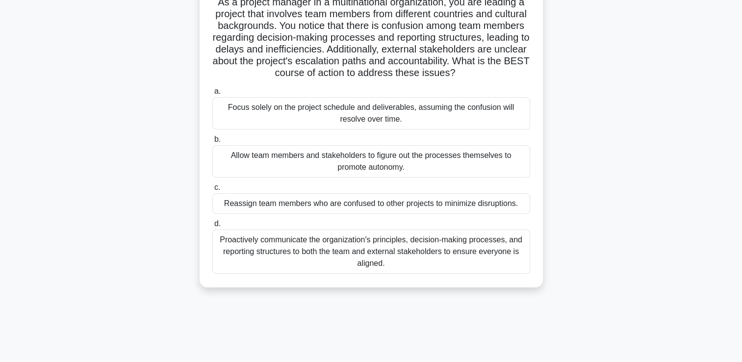
scroll to position [98, 0]
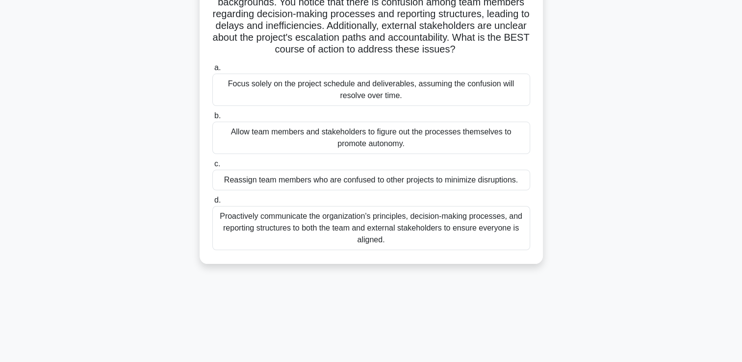
click at [334, 236] on div "Proactively communicate the organization's principles, decision-making processe…" at bounding box center [371, 228] width 318 height 44
click at [212, 204] on input "d. Proactively communicate the organization's principles, decision-making proce…" at bounding box center [212, 200] width 0 height 6
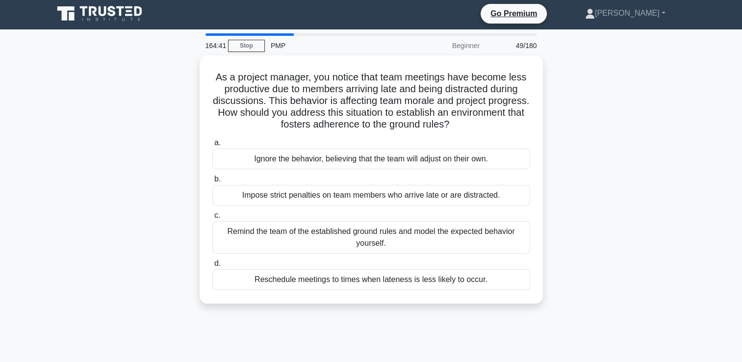
scroll to position [0, 0]
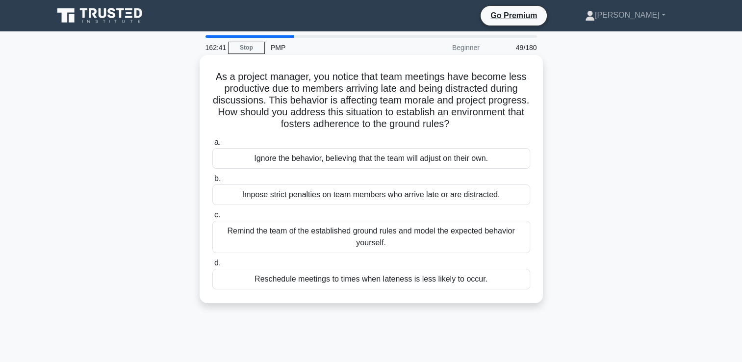
click at [382, 246] on div "Remind the team of the established ground rules and model the expected behavior…" at bounding box center [371, 237] width 318 height 32
click at [212, 218] on input "c. Remind the team of the established ground rules and model the expected behav…" at bounding box center [212, 215] width 0 height 6
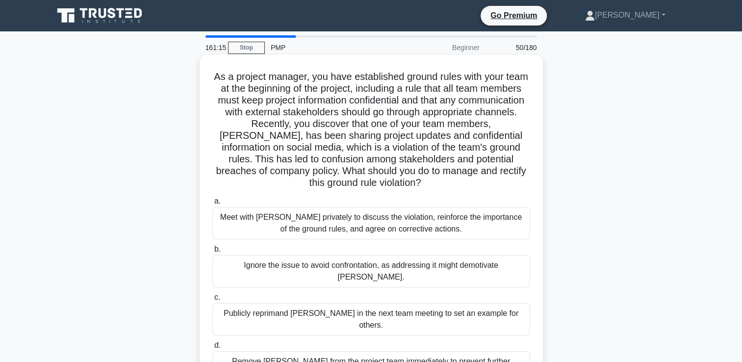
click at [349, 228] on div "Meet with [PERSON_NAME] privately to discuss the violation, reinforce the impor…" at bounding box center [371, 223] width 318 height 32
click at [212, 205] on input "a. Meet with [PERSON_NAME] privately to discuss the violation, reinforce the im…" at bounding box center [212, 201] width 0 height 6
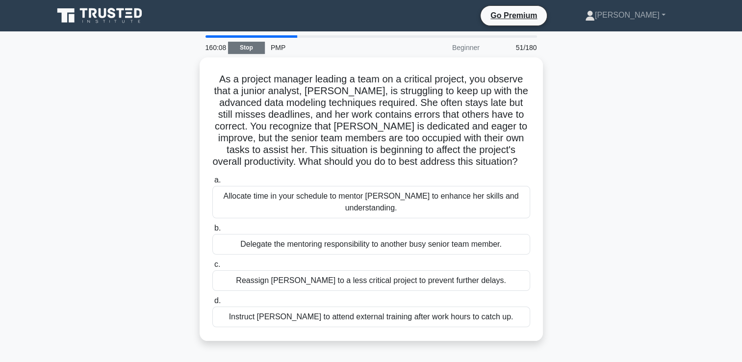
click at [248, 46] on link "Stop" at bounding box center [246, 48] width 37 height 12
click at [248, 48] on link "Stop" at bounding box center [246, 48] width 37 height 12
click at [247, 46] on link "Stop" at bounding box center [246, 48] width 37 height 12
click at [248, 48] on link "Stop" at bounding box center [246, 48] width 37 height 12
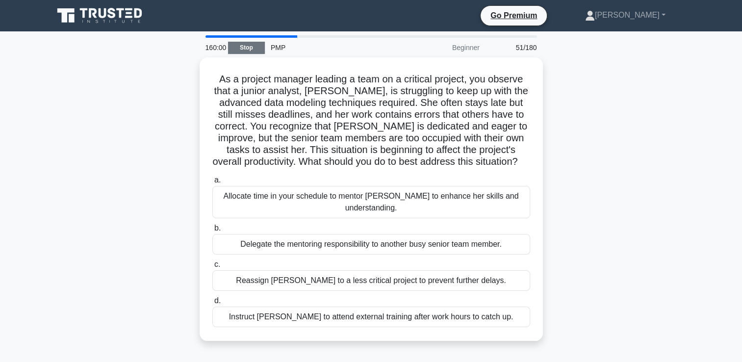
click at [248, 48] on link "Stop" at bounding box center [246, 48] width 37 height 12
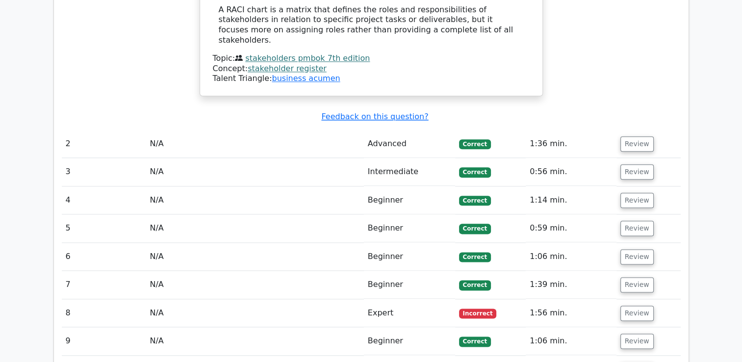
scroll to position [1177, 0]
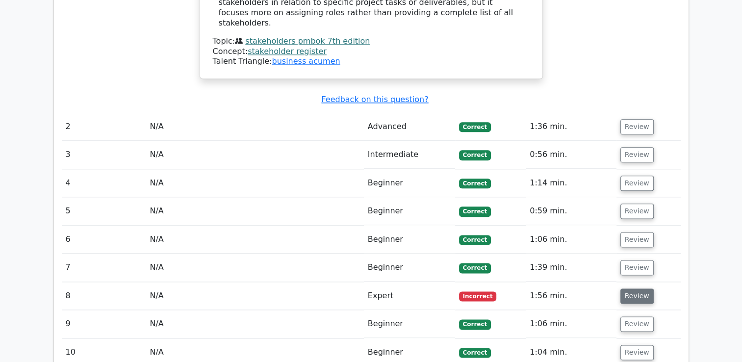
click at [634, 288] on button "Review" at bounding box center [636, 295] width 33 height 15
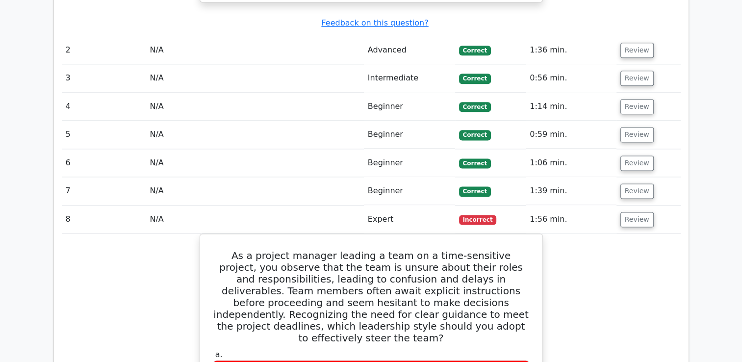
scroll to position [1226, 0]
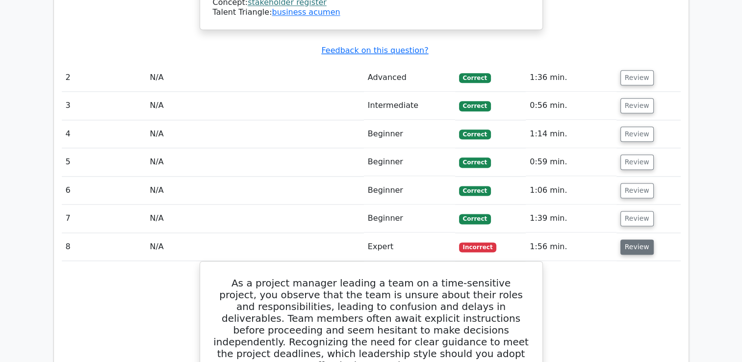
click at [635, 239] on button "Review" at bounding box center [636, 246] width 33 height 15
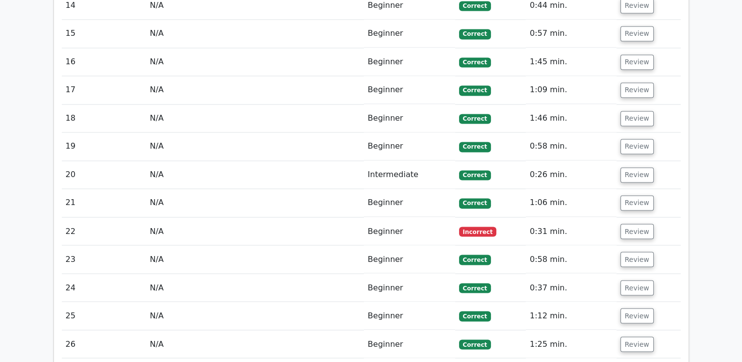
scroll to position [1668, 0]
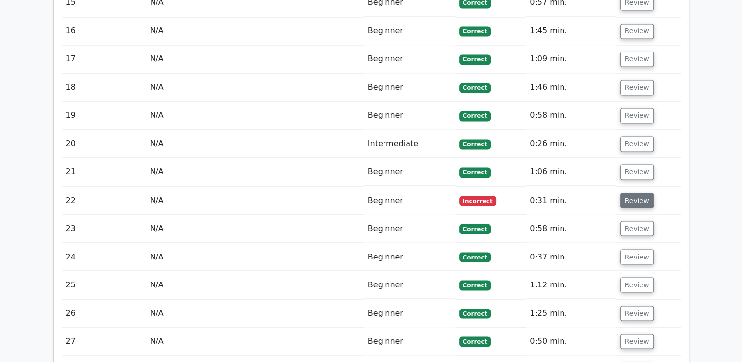
click at [630, 193] on button "Review" at bounding box center [636, 200] width 33 height 15
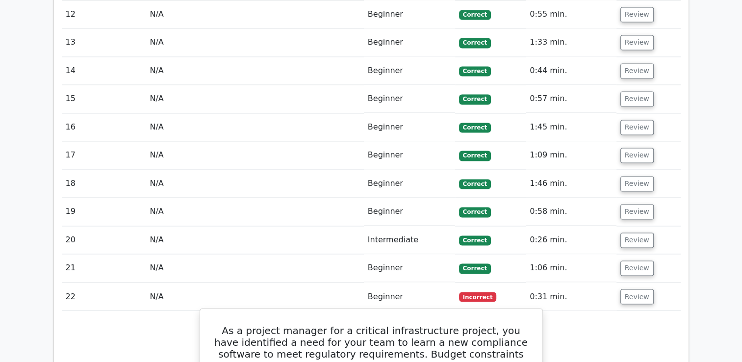
scroll to position [1570, 0]
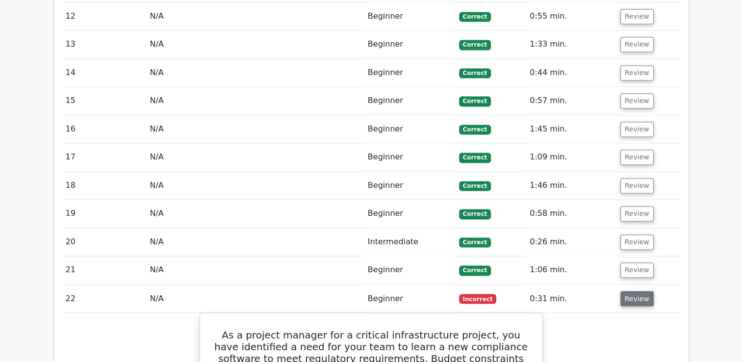
click at [635, 291] on button "Review" at bounding box center [636, 298] width 33 height 15
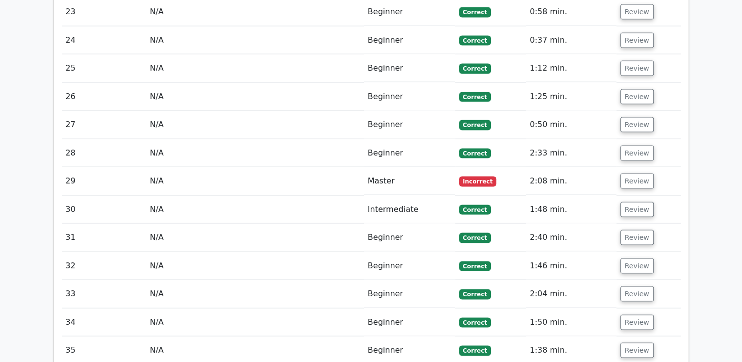
scroll to position [1913, 0]
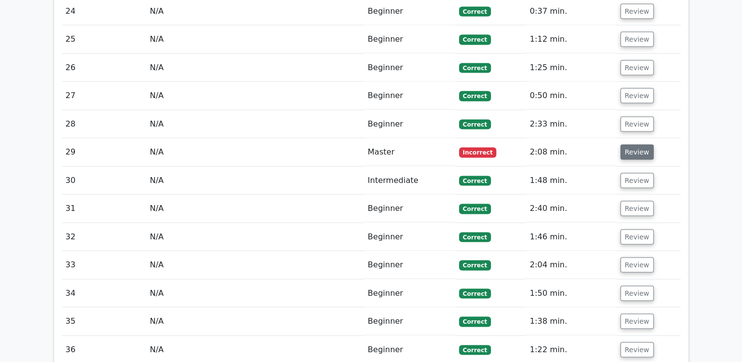
click at [626, 145] on button "Review" at bounding box center [636, 152] width 33 height 15
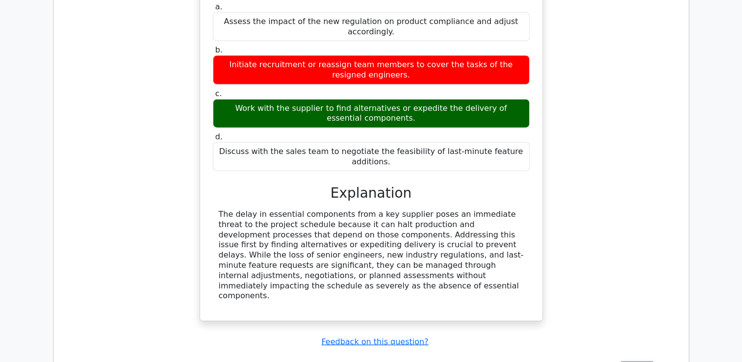
scroll to position [2207, 0]
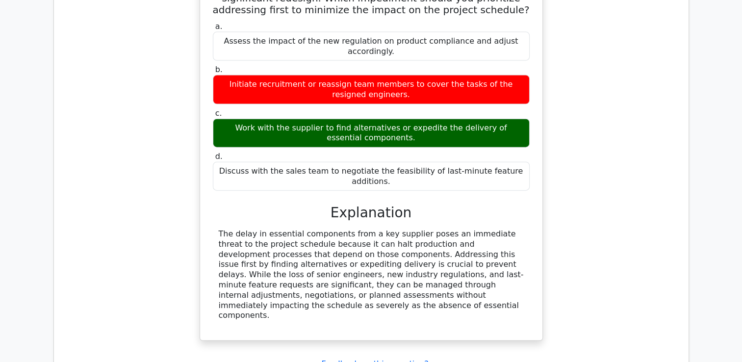
click at [223, 229] on div "The delay in essential components from a key supplier poses an immediate threat…" at bounding box center [371, 275] width 305 height 92
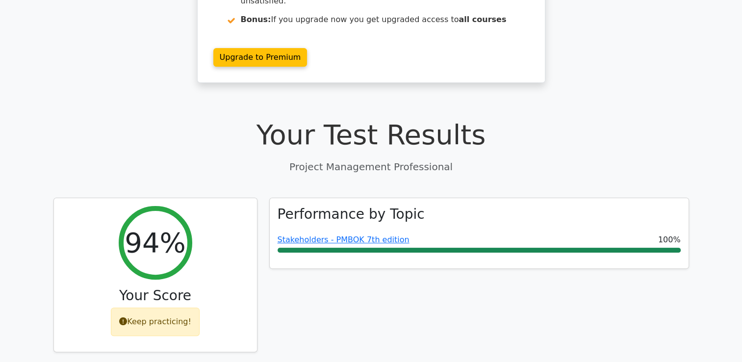
scroll to position [92, 0]
